Goal: Use online tool/utility

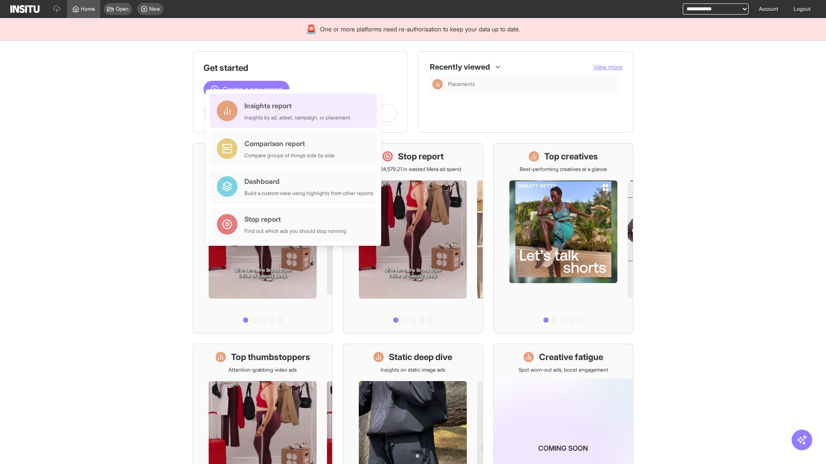
click at [295, 111] on div "Insights report Insights by ad, adset, campaign, or placement" at bounding box center [297, 111] width 106 height 21
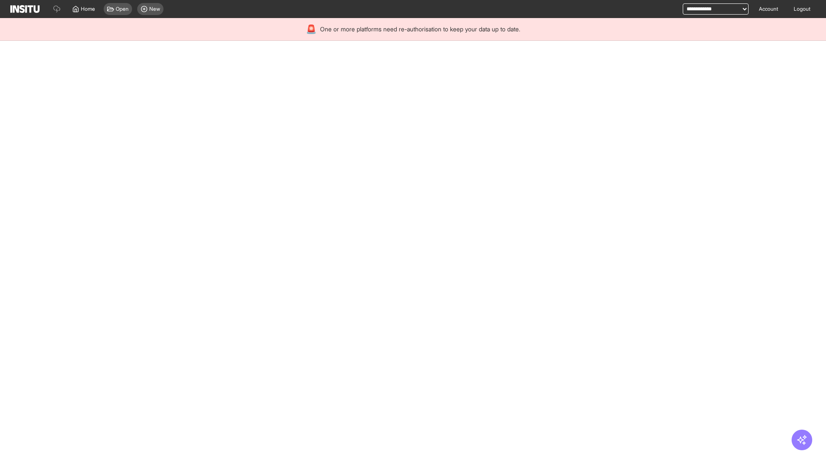
select select "**"
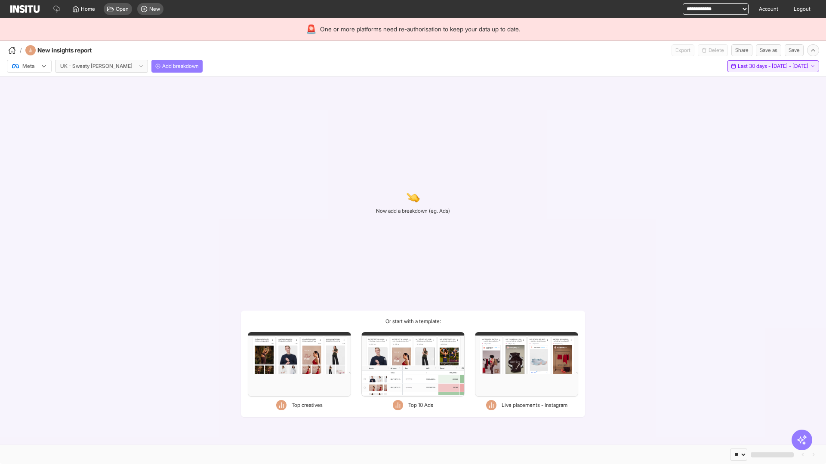
click at [753, 66] on span "Last 30 days - [DATE] - [DATE]" at bounding box center [772, 66] width 71 height 7
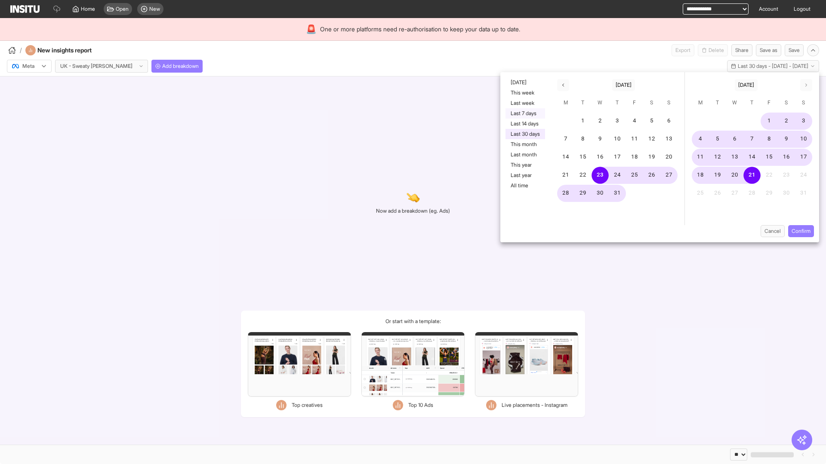
click at [524, 114] on button "Last 7 days" at bounding box center [525, 113] width 40 height 10
